Goal: Task Accomplishment & Management: Manage account settings

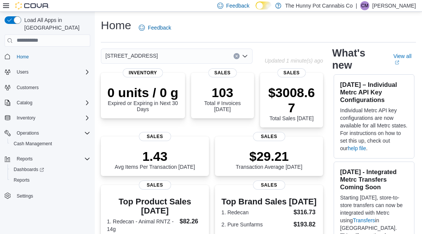
scroll to position [242, 0]
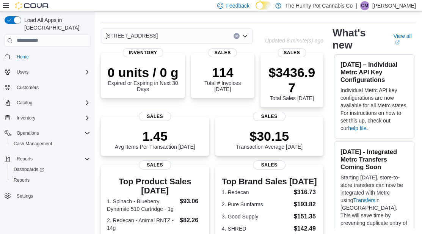
scroll to position [242, 0]
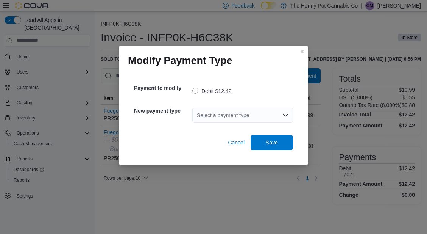
click at [221, 114] on div "Select a payment type" at bounding box center [242, 115] width 101 height 15
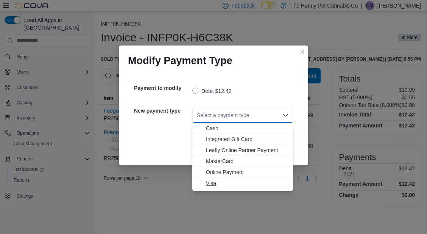
click at [208, 180] on span "Visa" at bounding box center [247, 183] width 83 height 8
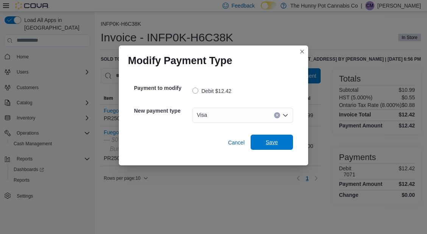
click at [269, 145] on span "Save" at bounding box center [272, 142] width 12 height 8
